Goal: Task Accomplishment & Management: Use online tool/utility

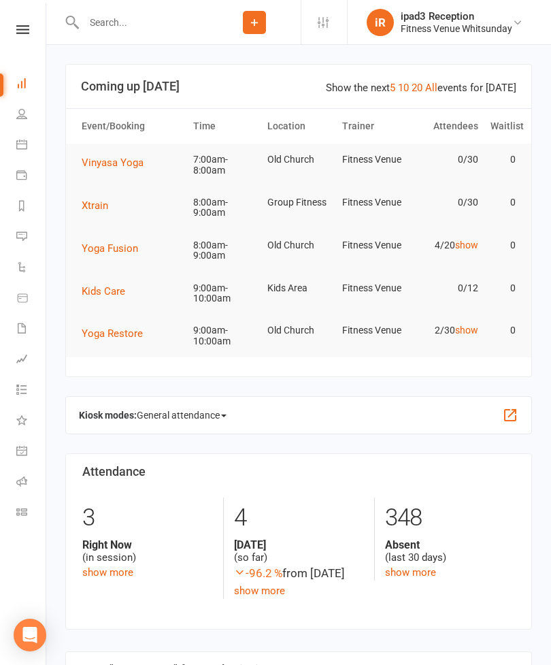
click at [135, 169] on button "Vinyasa Yoga" at bounding box center [117, 163] width 71 height 16
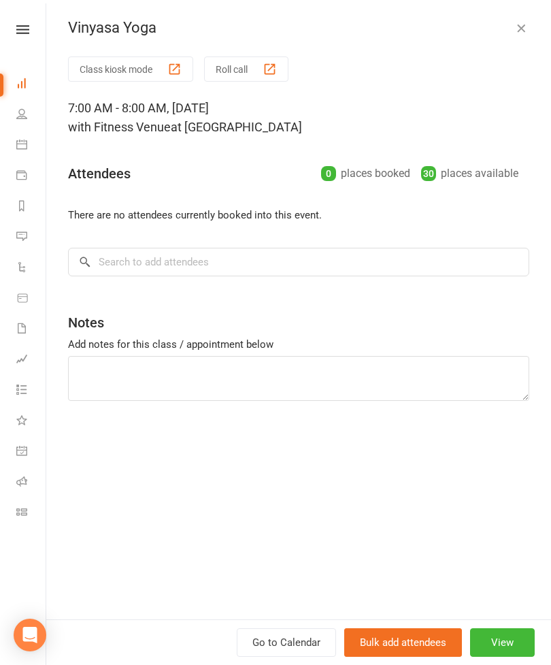
click at [402, 641] on button "Bulk add attendees" at bounding box center [403, 642] width 118 height 29
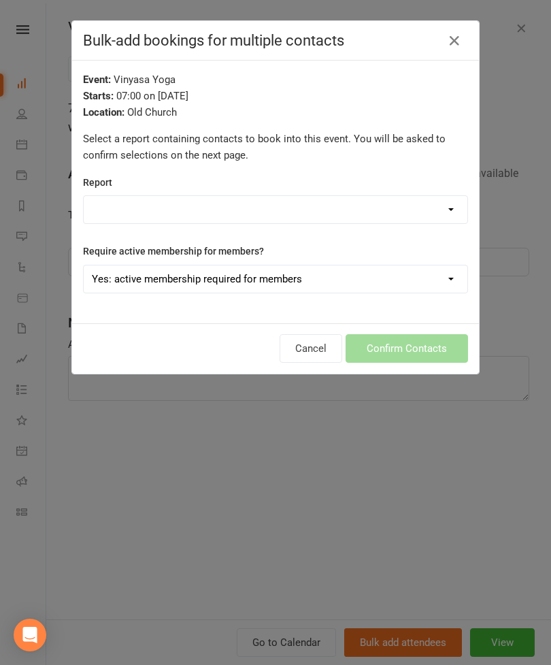
click at [455, 47] on icon "button" at bounding box center [455, 41] width 16 height 16
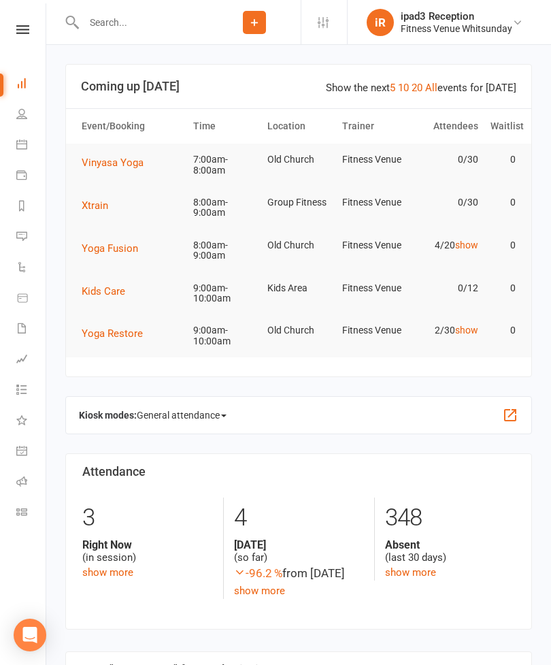
click at [23, 148] on icon at bounding box center [21, 144] width 11 height 11
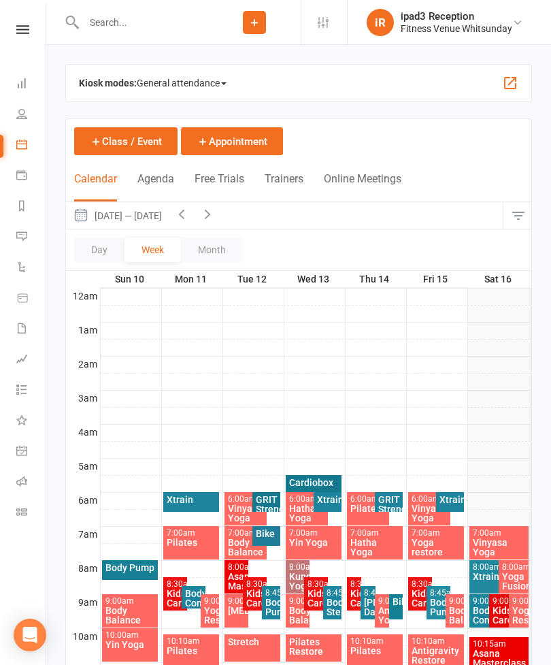
click at [31, 83] on link "Dashboard" at bounding box center [31, 84] width 31 height 31
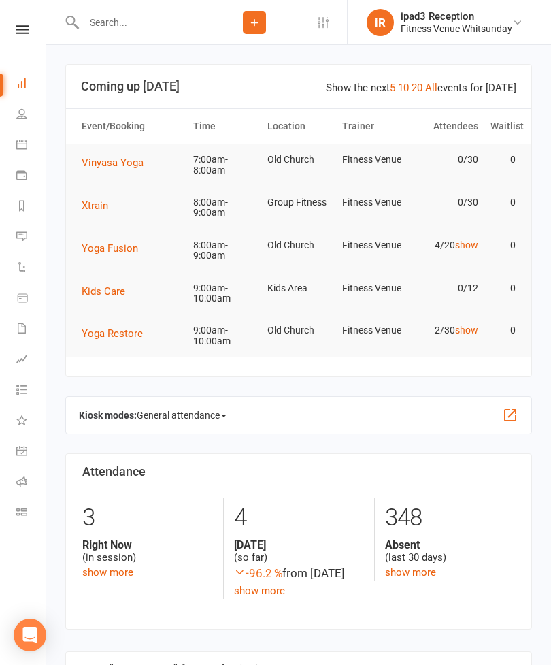
click at [127, 164] on span "Vinyasa Yoga" at bounding box center [113, 163] width 62 height 12
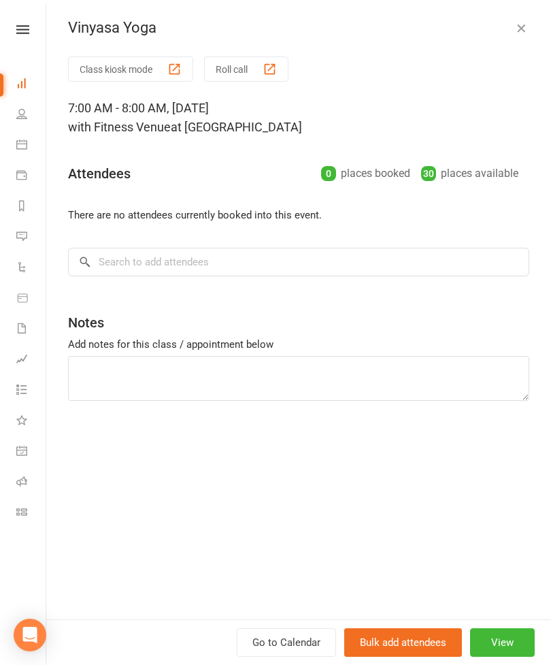
click at [381, 175] on div "0 places booked" at bounding box center [365, 173] width 89 height 19
click at [189, 270] on input "search" at bounding box center [299, 262] width 462 height 29
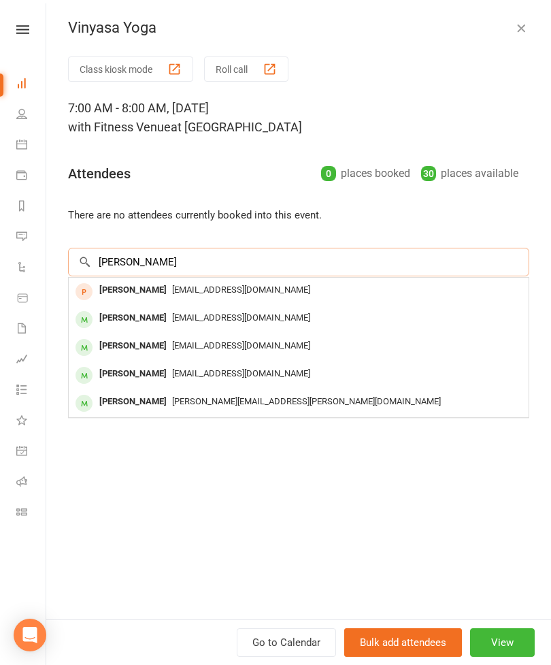
type input "Julie"
click at [219, 377] on span "[EMAIL_ADDRESS][DOMAIN_NAME]" at bounding box center [241, 373] width 138 height 10
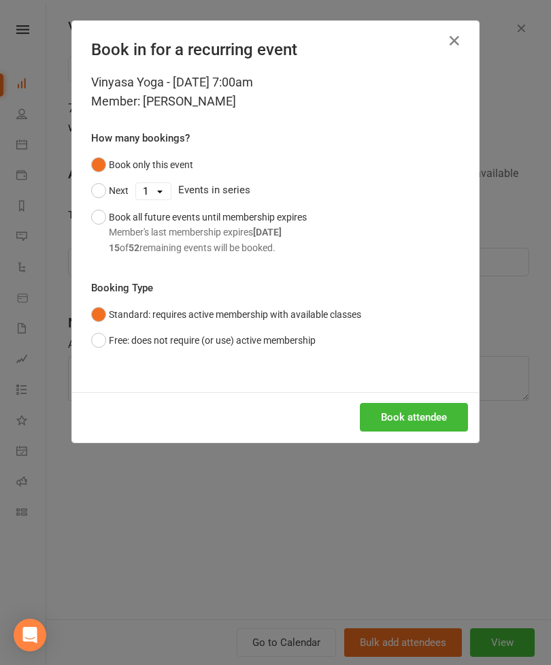
click at [428, 415] on button "Book attendee" at bounding box center [414, 417] width 108 height 29
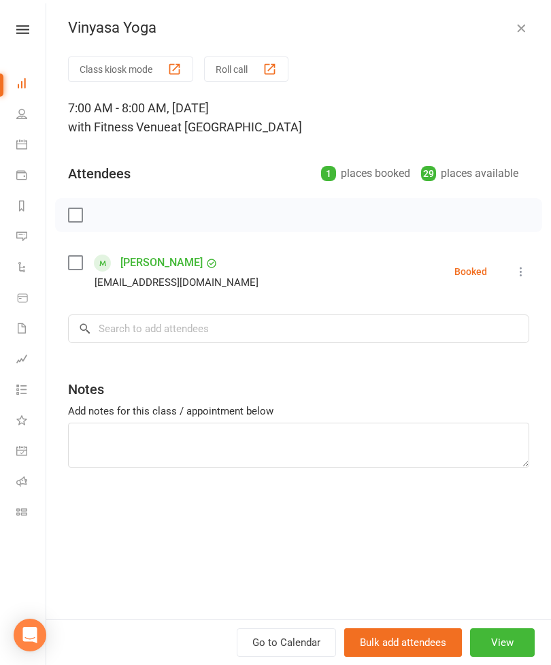
click at [76, 262] on label at bounding box center [75, 263] width 14 height 14
click at [265, 325] on input "search" at bounding box center [299, 329] width 462 height 29
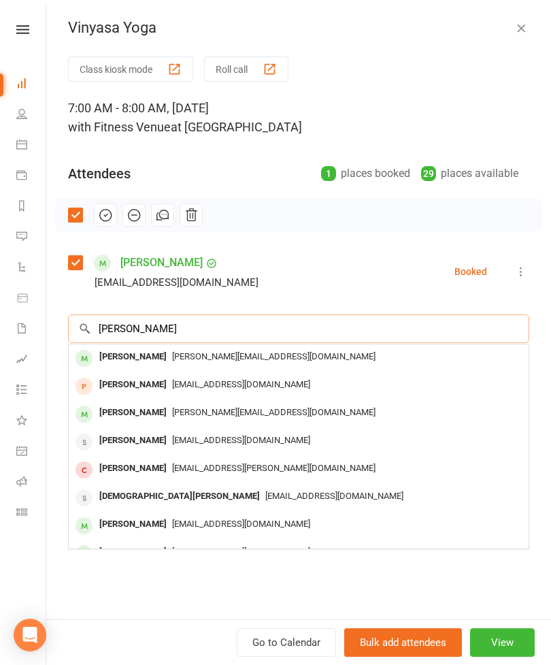
type input "Christina d"
click at [246, 390] on div "[EMAIL_ADDRESS][DOMAIN_NAME]" at bounding box center [298, 385] width 449 height 20
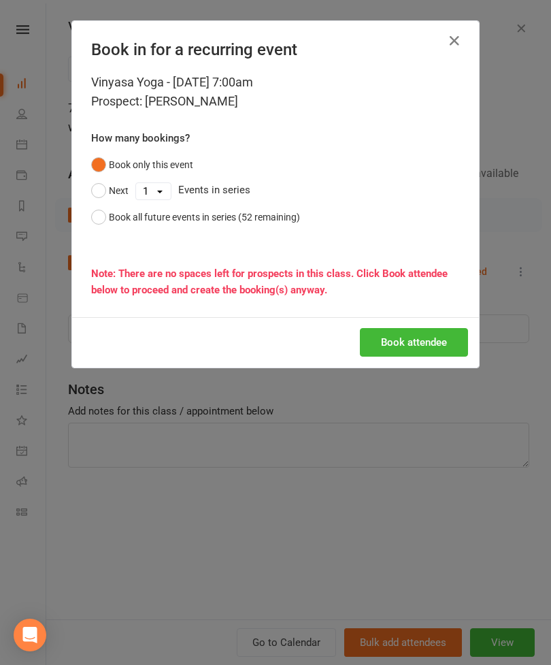
click at [449, 344] on button "Book attendee" at bounding box center [414, 342] width 108 height 29
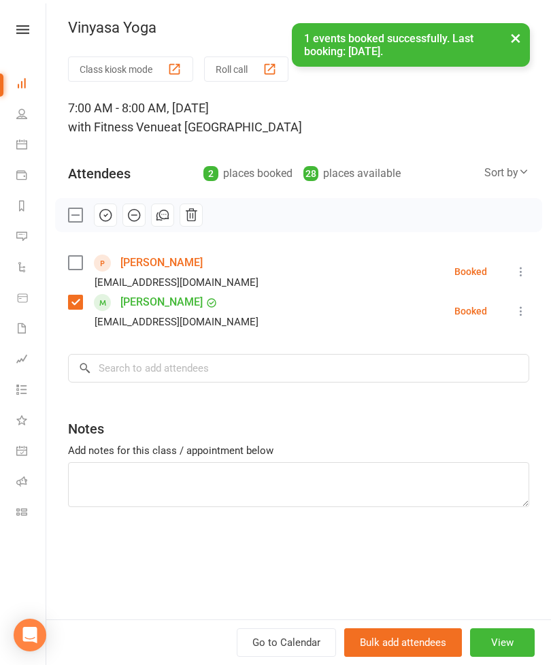
click at [81, 308] on label at bounding box center [75, 302] width 14 height 14
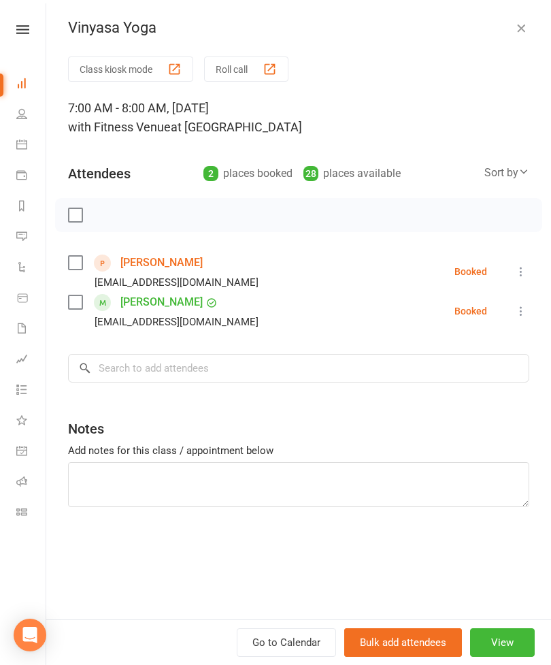
click at [254, 80] on button "Roll call" at bounding box center [246, 69] width 84 height 25
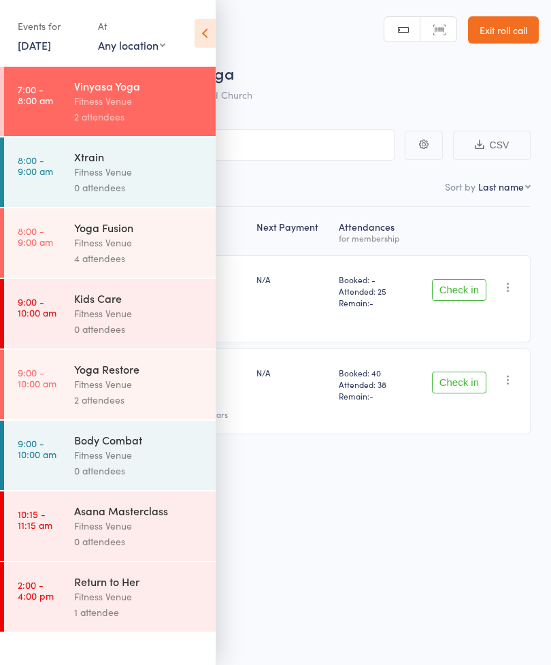
click at [399, 503] on div "Roll Call for Vinyasa Yoga [DATE] 07:00 Fitness Venue Old [DEMOGRAPHIC_DATA] Ma…" at bounding box center [275, 332] width 551 height 665
click at [203, 39] on icon at bounding box center [205, 33] width 21 height 29
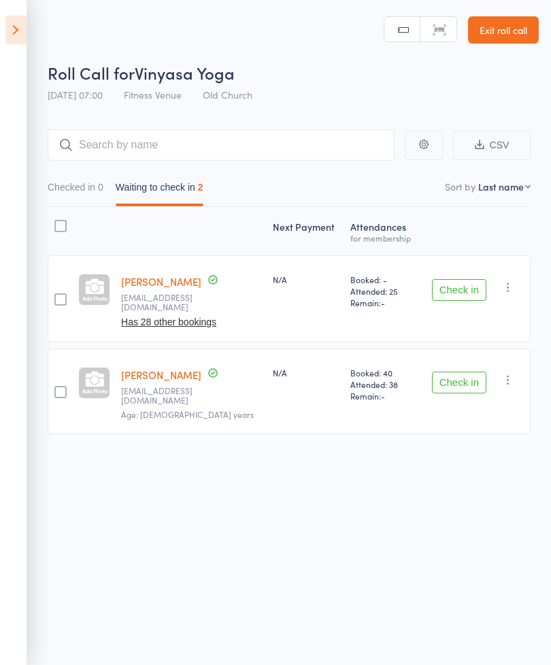
click at [471, 287] on button "Check in" at bounding box center [459, 290] width 54 height 22
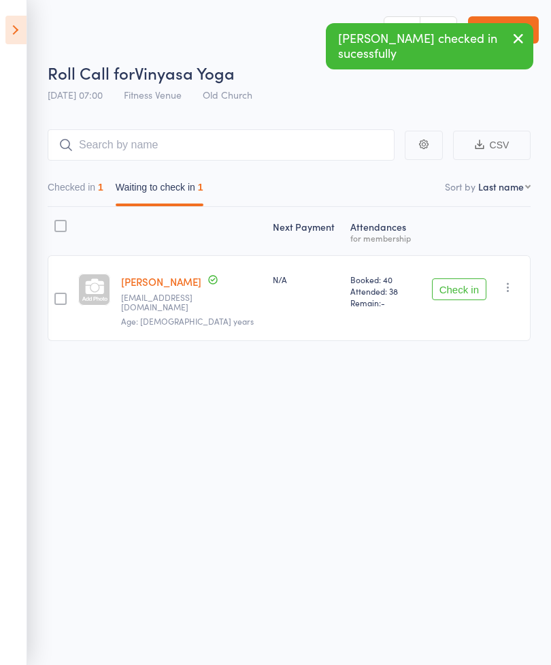
click at [466, 289] on button "Check in" at bounding box center [459, 289] width 54 height 22
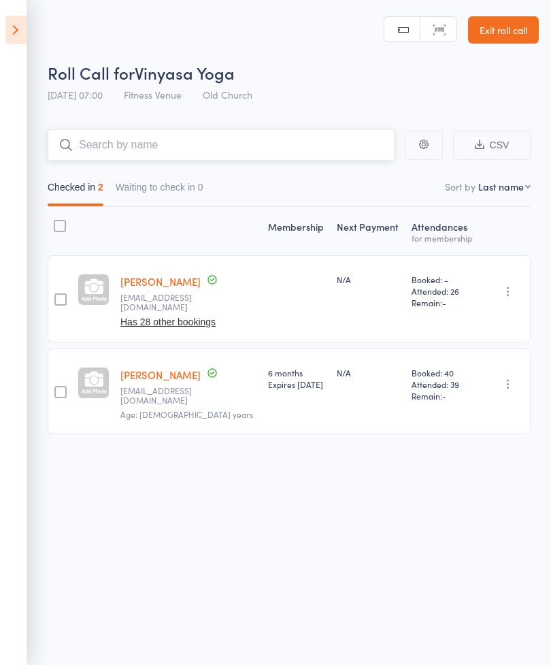
click at [226, 150] on input "search" at bounding box center [221, 144] width 347 height 31
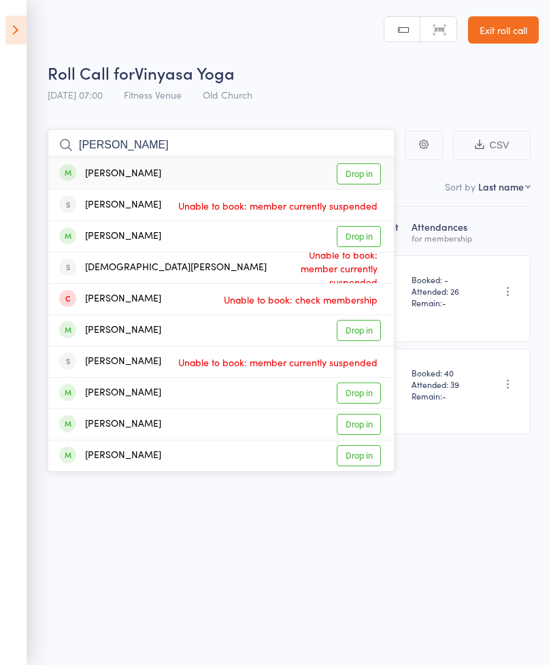
type input "[PERSON_NAME]"
click at [369, 178] on link "Drop in" at bounding box center [359, 173] width 44 height 21
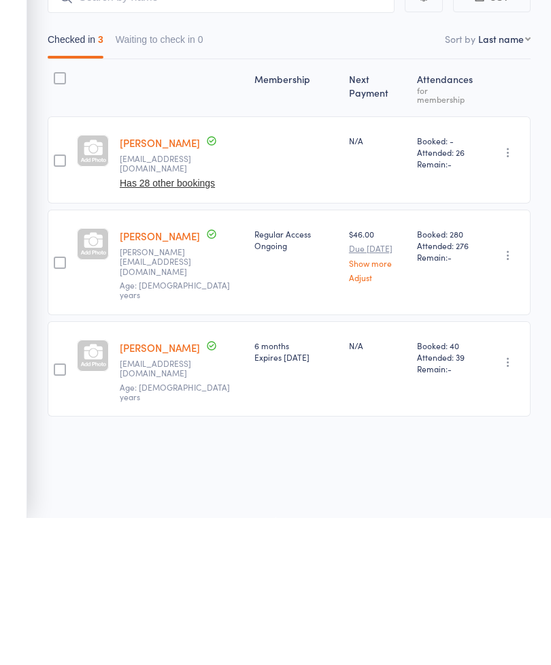
click at [428, 409] on div "Membership Next Payment Atten­dances for membership [PERSON_NAME] [EMAIL_ADDRES…" at bounding box center [289, 416] width 483 height 418
